Goal: Task Accomplishment & Management: Manage account settings

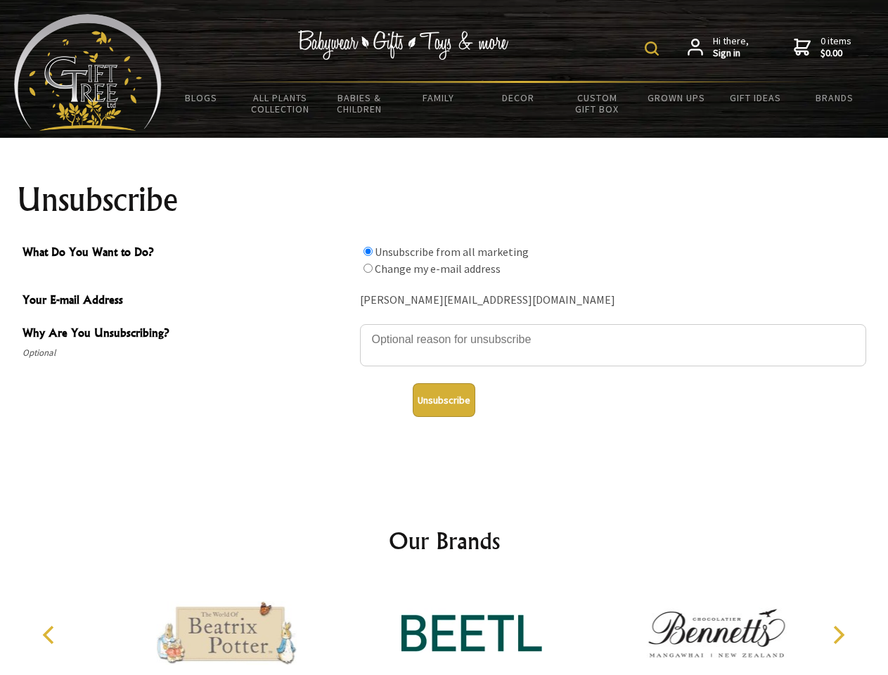
click at [654, 49] on img at bounding box center [652, 48] width 14 height 14
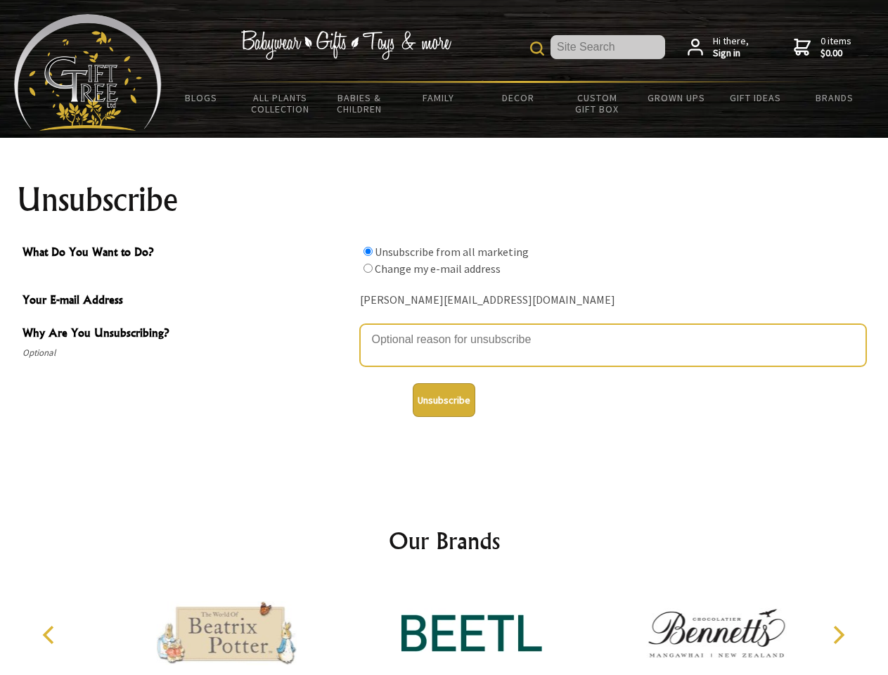
click at [445, 329] on textarea "Why Are You Unsubscribing?" at bounding box center [613, 345] width 506 height 42
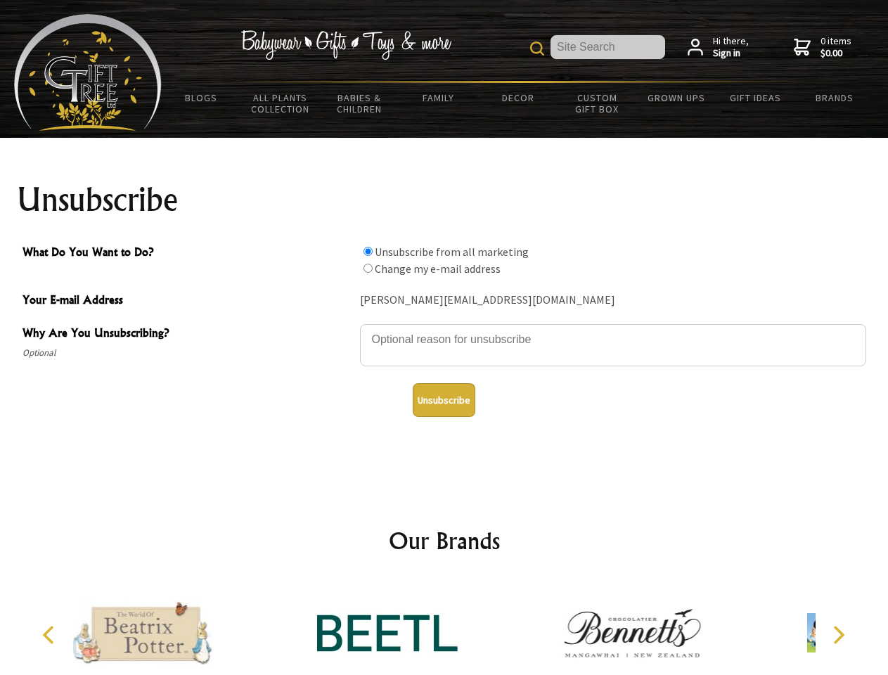
click at [368, 251] on input "What Do You Want to Do?" at bounding box center [368, 251] width 9 height 9
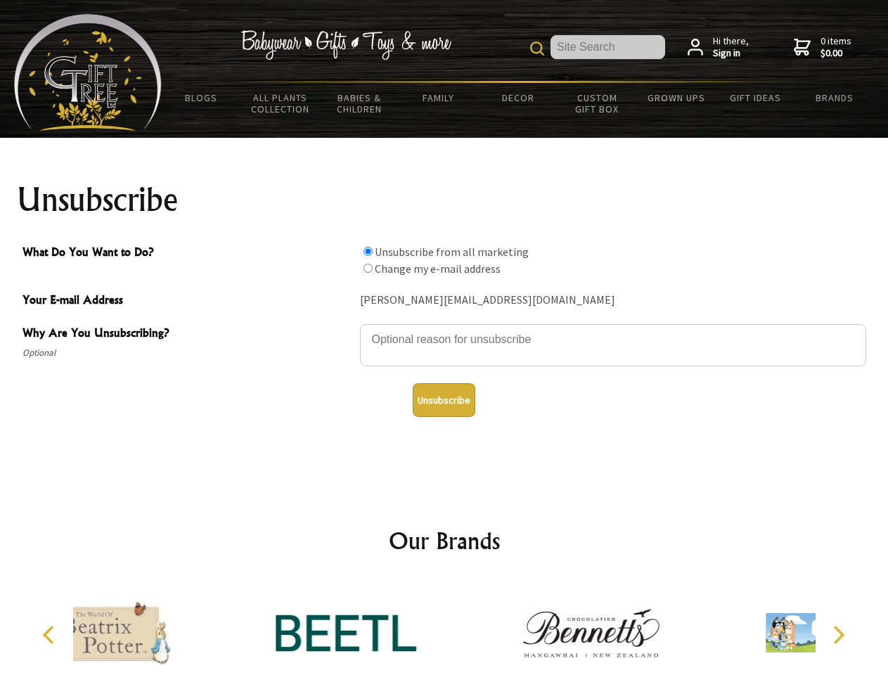
click at [368, 268] on input "What Do You Want to Do?" at bounding box center [368, 268] width 9 height 9
radio input "true"
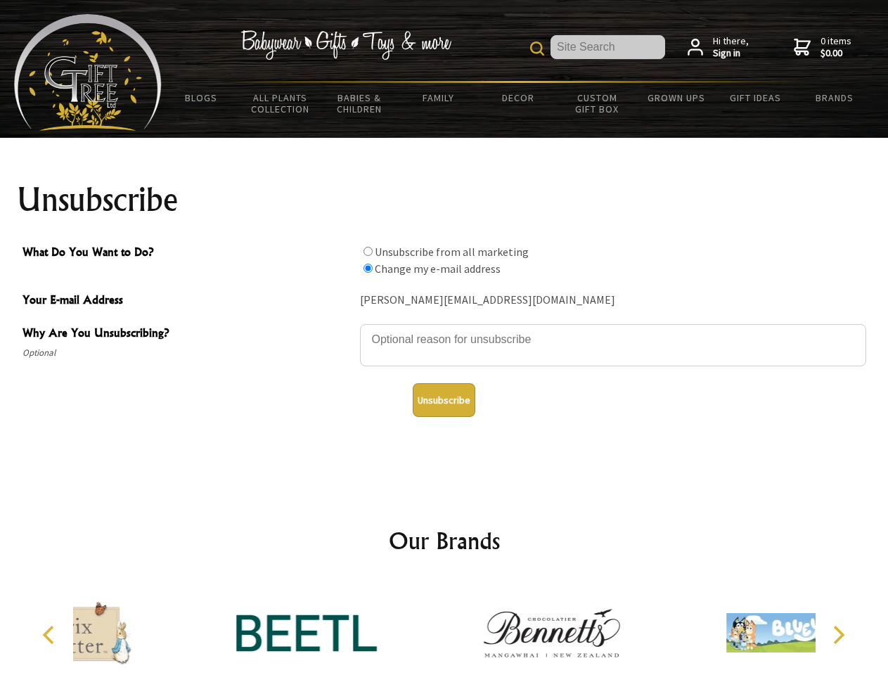
click at [444, 400] on button "Unsubscribe" at bounding box center [444, 400] width 63 height 34
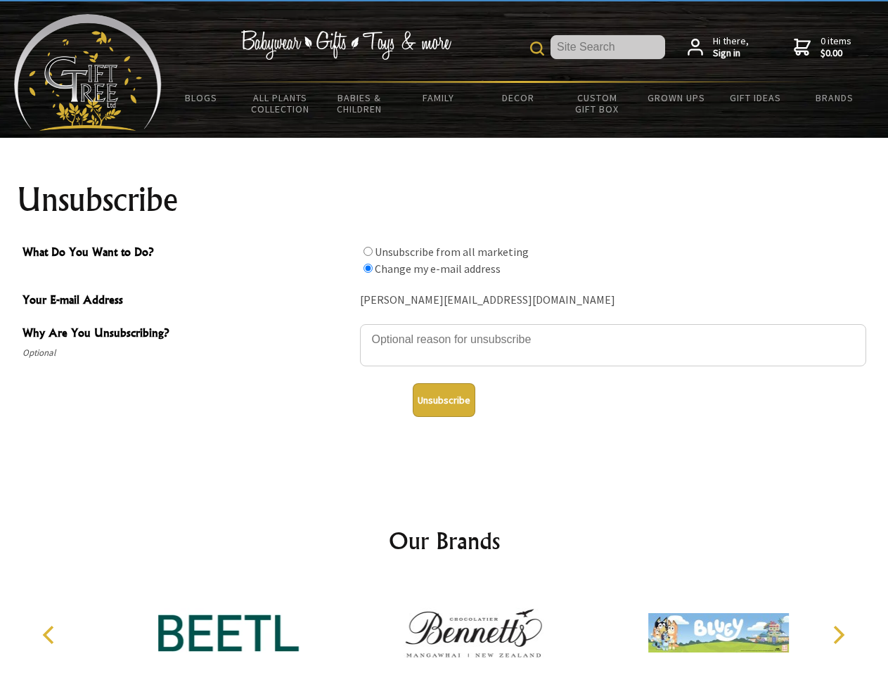
click at [51, 635] on icon "Previous" at bounding box center [50, 635] width 18 height 18
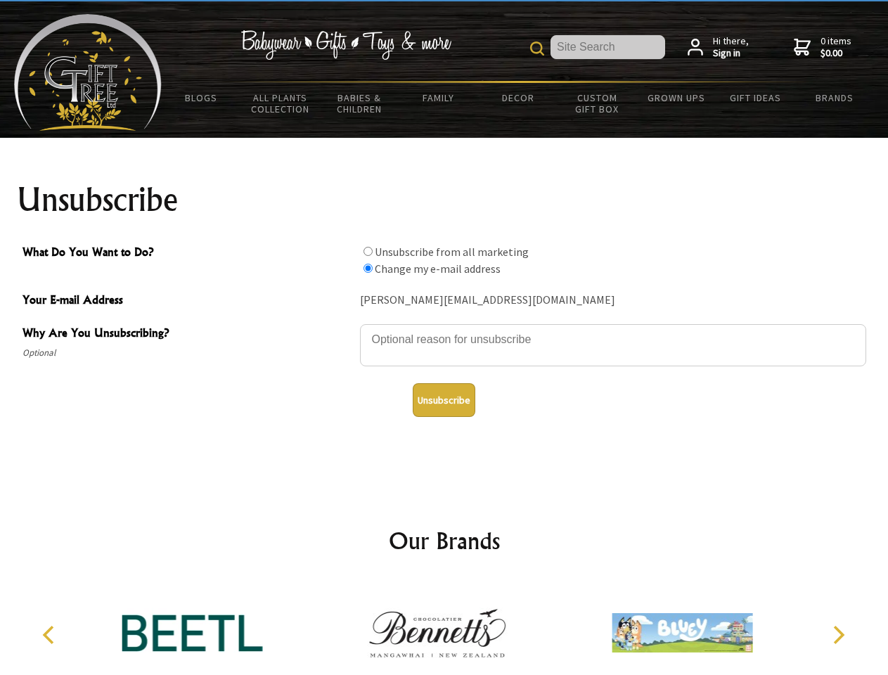
click at [838, 635] on icon "Next" at bounding box center [838, 635] width 18 height 18
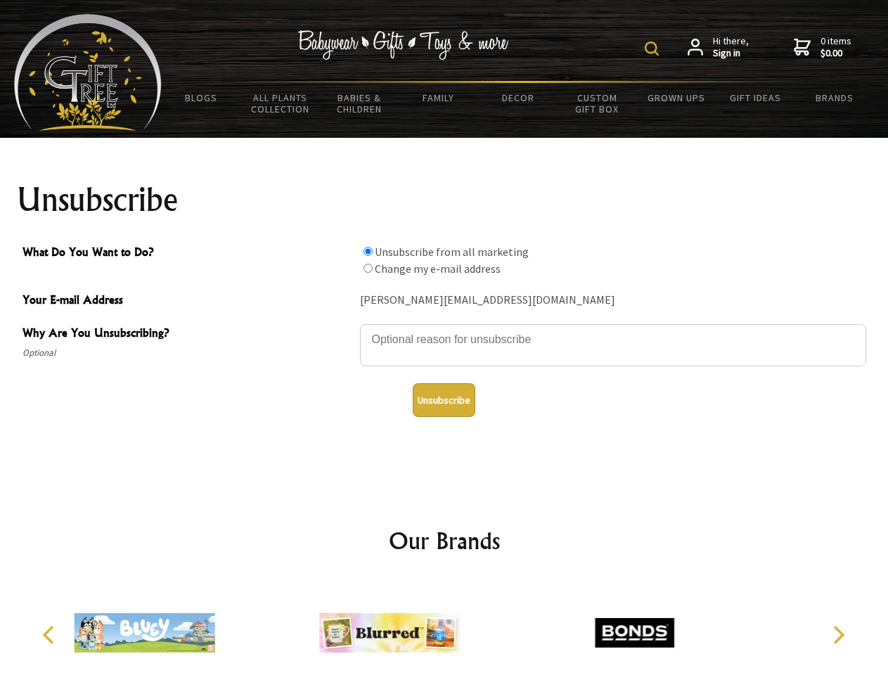
click at [654, 49] on img at bounding box center [652, 48] width 14 height 14
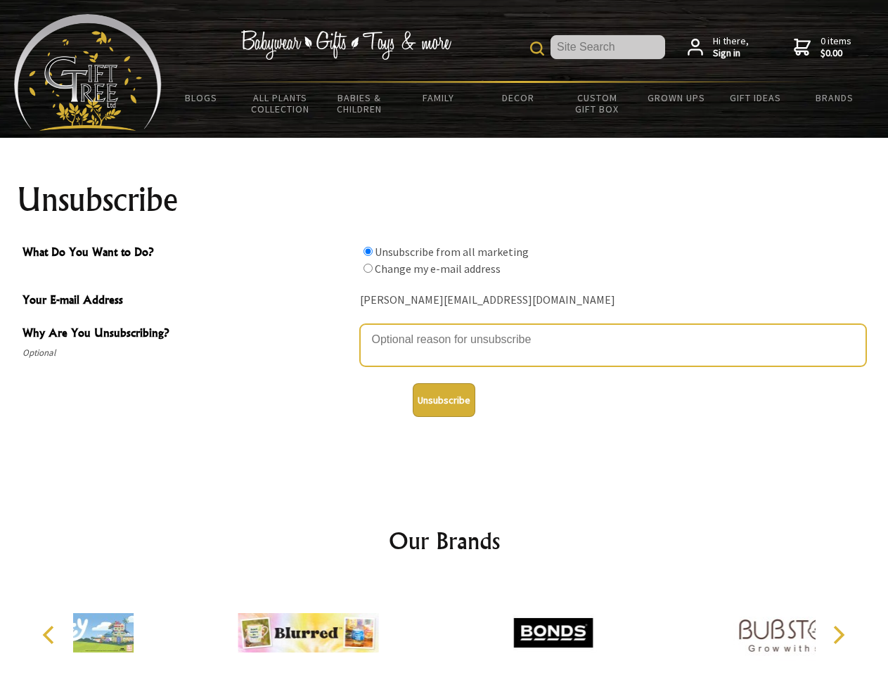
click at [445, 329] on textarea "Why Are You Unsubscribing?" at bounding box center [613, 345] width 506 height 42
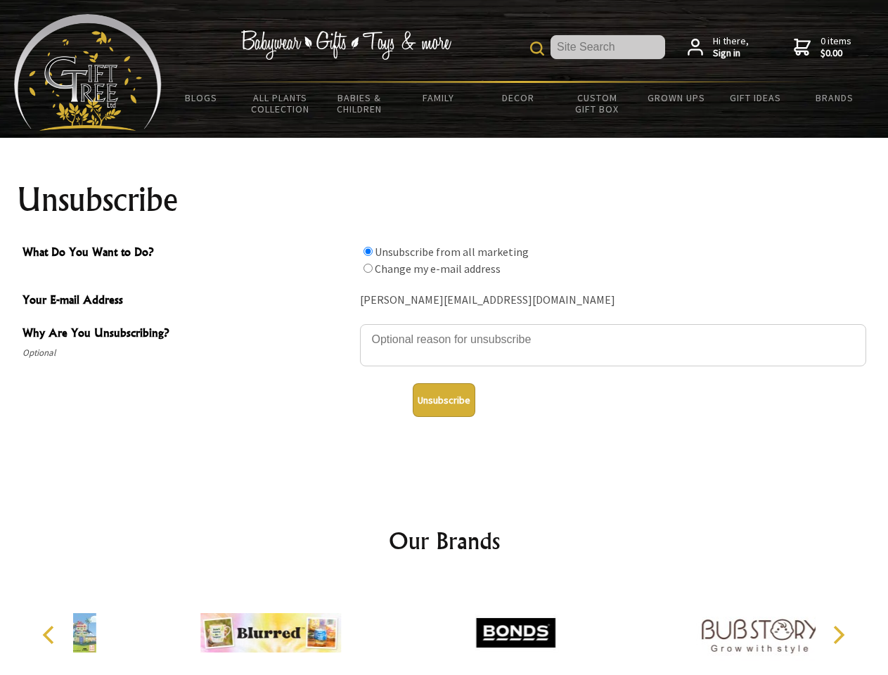
click at [368, 251] on input "What Do You Want to Do?" at bounding box center [368, 251] width 9 height 9
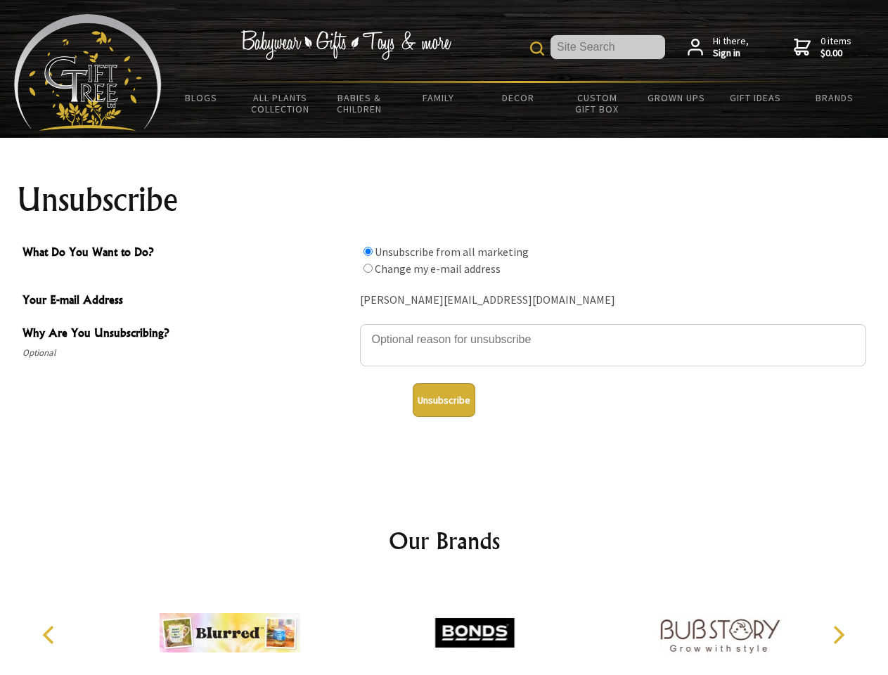
click at [368, 268] on input "What Do You Want to Do?" at bounding box center [368, 268] width 9 height 9
radio input "true"
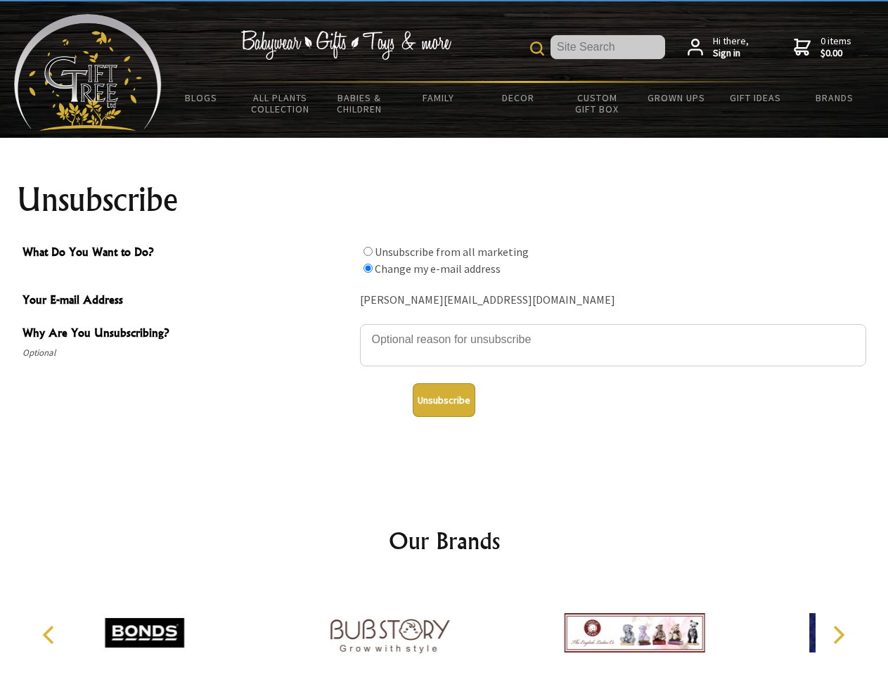
click at [444, 400] on button "Unsubscribe" at bounding box center [444, 400] width 63 height 34
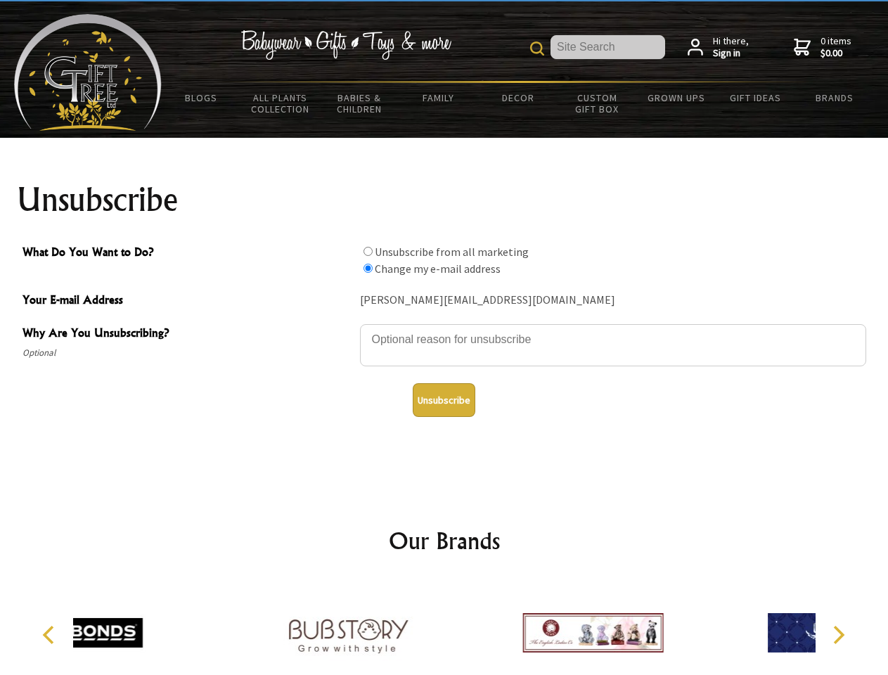
click at [51, 635] on icon "Previous" at bounding box center [50, 635] width 18 height 18
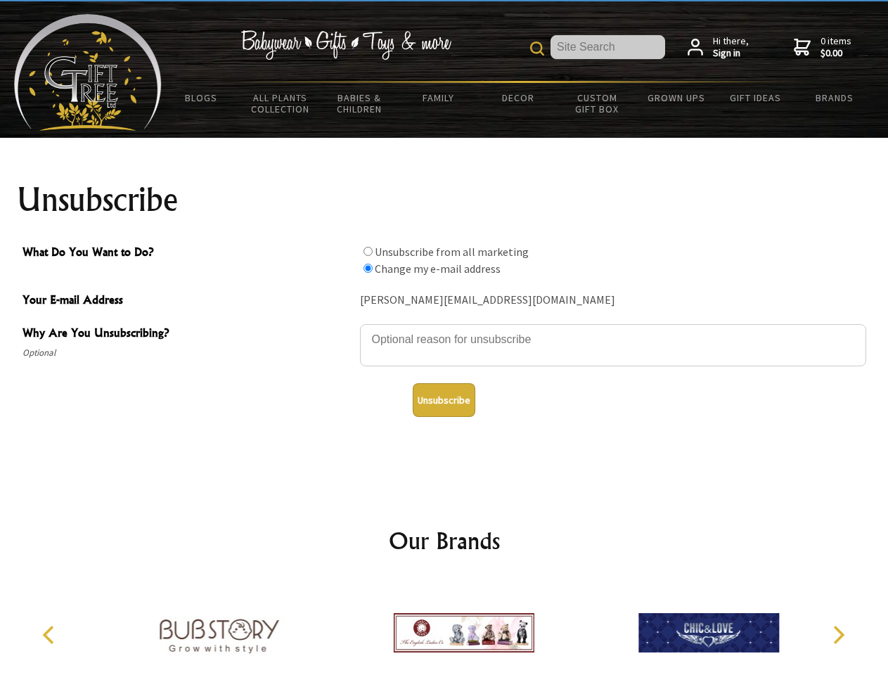
click at [838, 635] on icon "Next" at bounding box center [838, 635] width 18 height 18
